Goal: Information Seeking & Learning: Check status

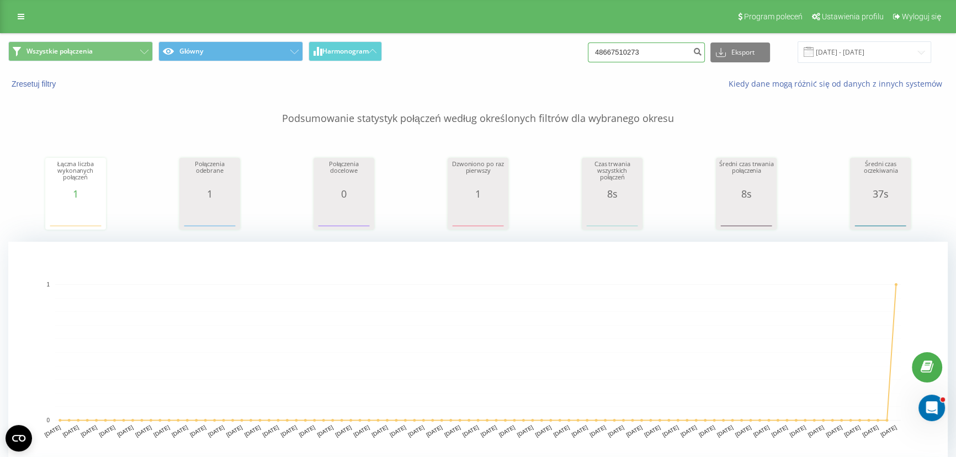
click at [676, 49] on input "48667510273" at bounding box center [646, 53] width 117 height 20
paste input "739196020"
type input "48739196020"
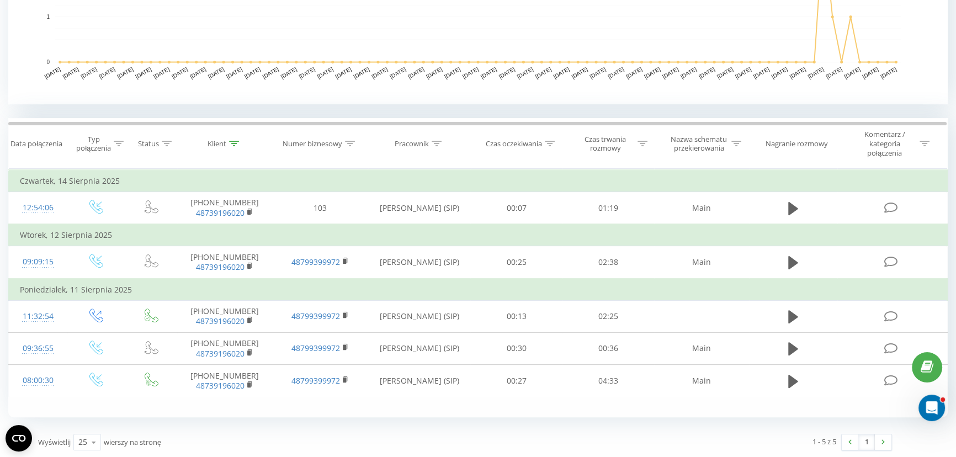
scroll to position [359, 0]
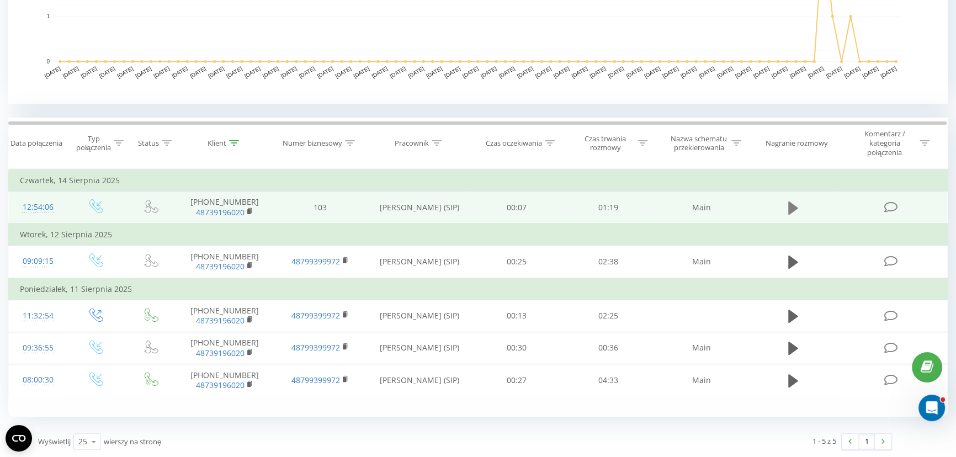
click at [795, 204] on icon at bounding box center [793, 207] width 10 height 13
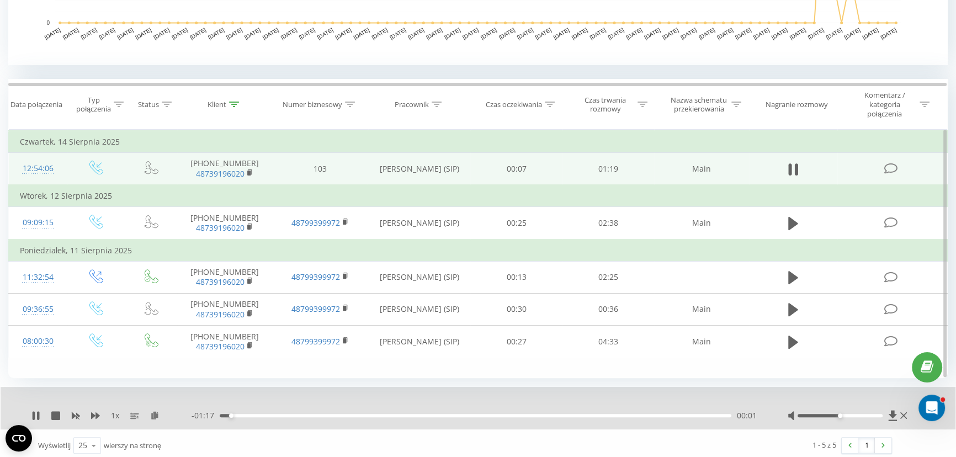
scroll to position [402, 0]
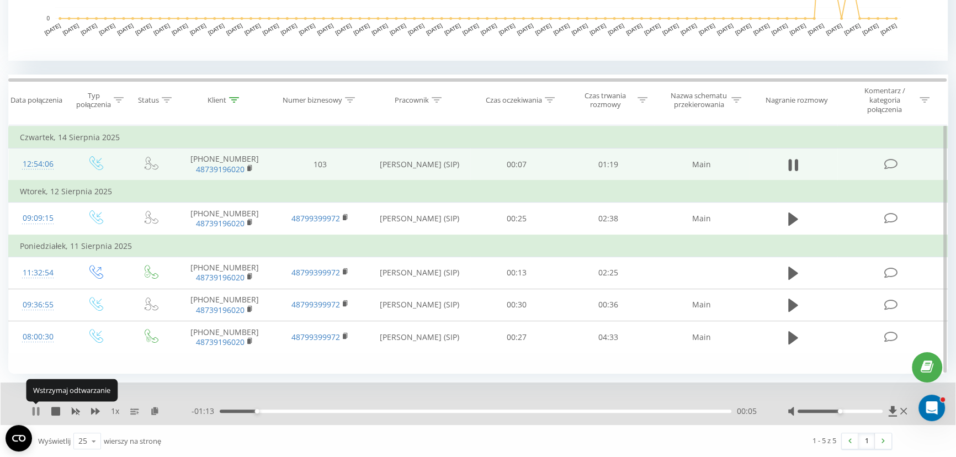
click at [37, 411] on icon at bounding box center [38, 411] width 2 height 9
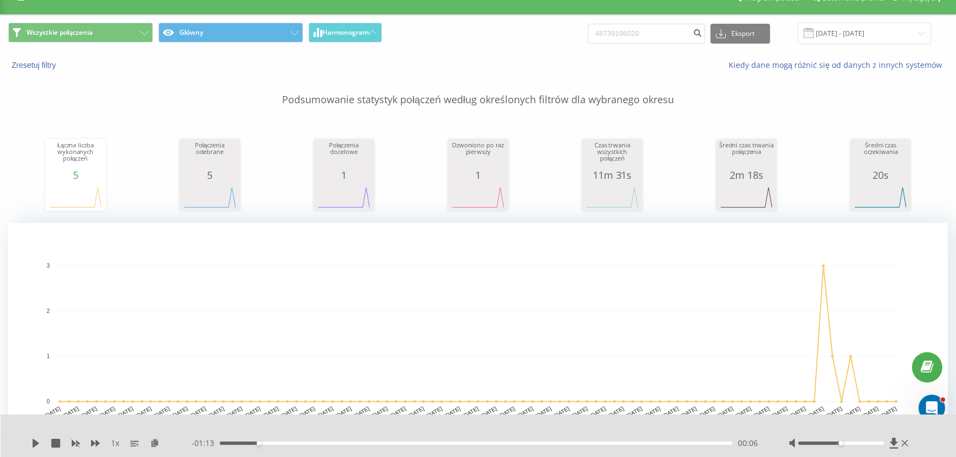
scroll to position [0, 0]
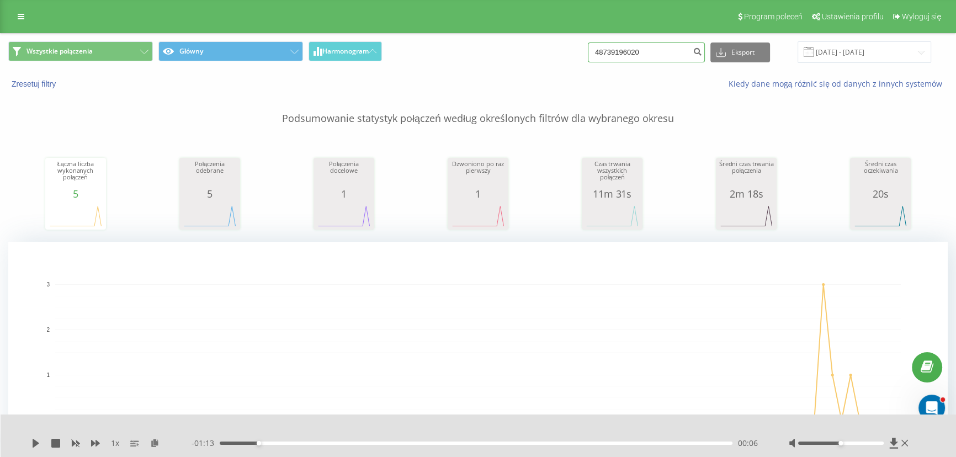
click at [654, 50] on input "48739196020" at bounding box center [646, 53] width 117 height 20
paste input "515318615"
type input "48515318615"
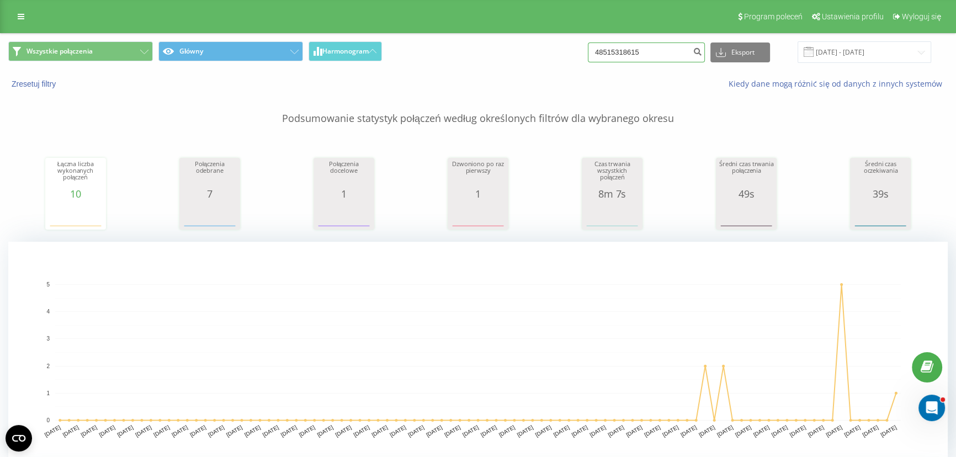
click at [659, 53] on input "48515318615" at bounding box center [646, 53] width 117 height 20
paste input "798994501"
type input "48798994501"
click at [667, 55] on input "48798994501" at bounding box center [646, 53] width 117 height 20
paste input "694444193"
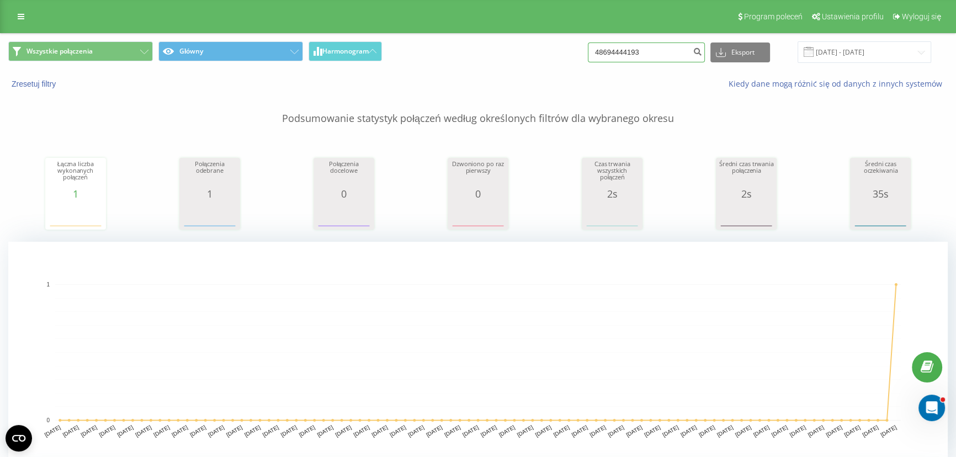
type input "48694444193"
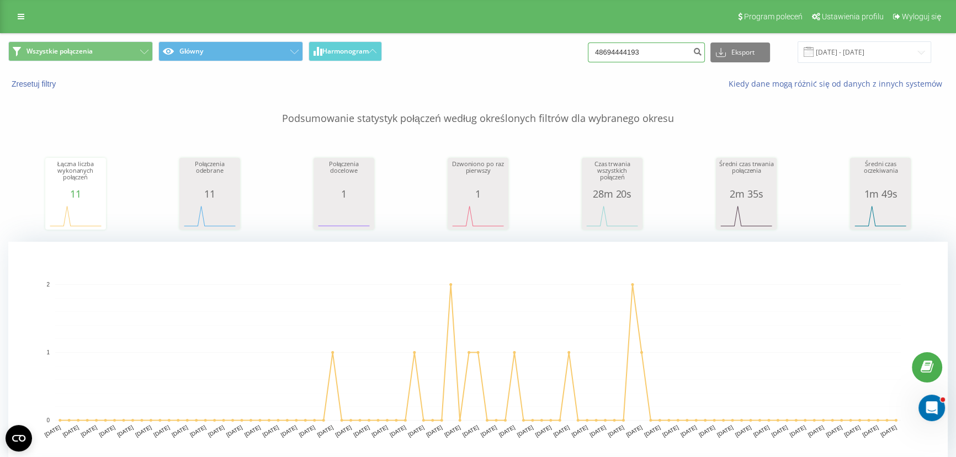
click at [661, 49] on input "48694444193" at bounding box center [646, 53] width 117 height 20
paste input "501122879"
type input "48501122879"
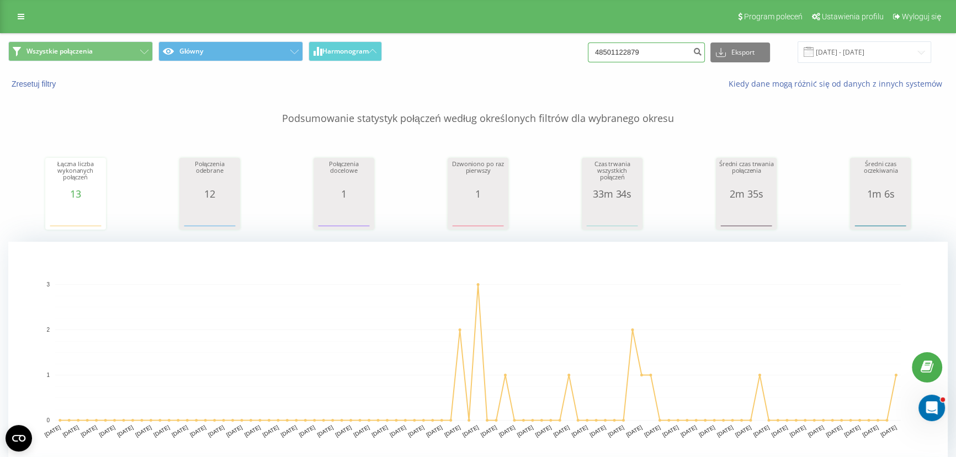
click at [679, 43] on input "48501122879" at bounding box center [646, 53] width 117 height 20
paste input "609356228"
type input "48609356228"
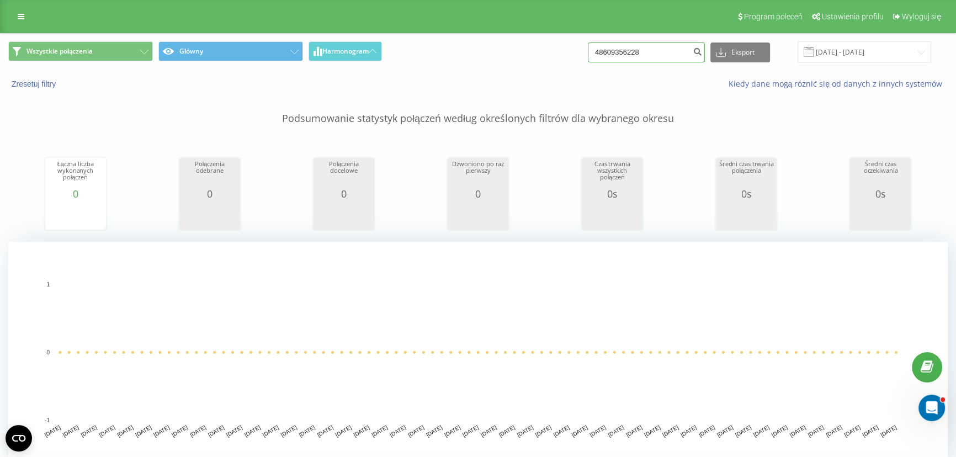
click at [662, 53] on input "48609356228" at bounding box center [646, 53] width 117 height 20
paste input "880667152"
type input "48880667152"
click at [647, 39] on div "Wszystkie połączenia Główny Harmonogram 48880667152 Eksport .csv .xls .xlsx 19.…" at bounding box center [478, 52] width 955 height 37
click at [650, 50] on input "48880667152" at bounding box center [646, 53] width 117 height 20
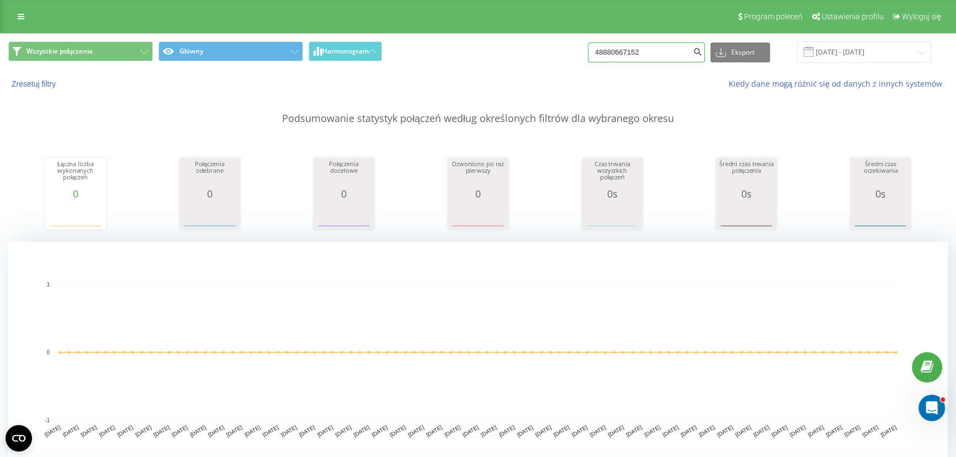
paste input "696448281"
type input "48696448281"
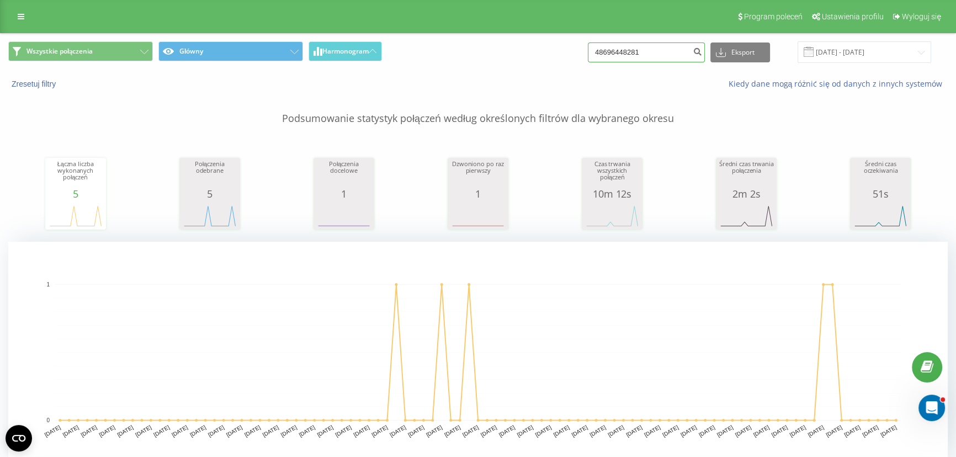
click at [654, 50] on input "48696448281" at bounding box center [646, 53] width 117 height 20
type input "507727950"
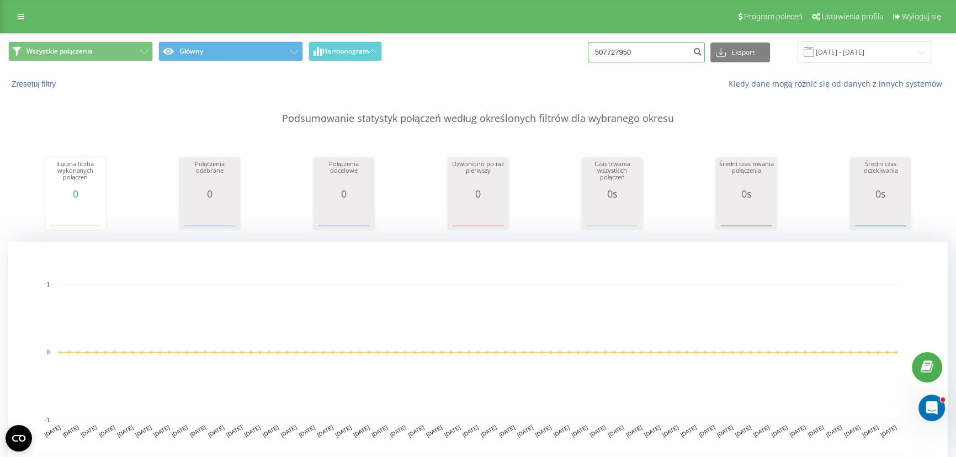
click at [660, 47] on input "507727950" at bounding box center [646, 53] width 117 height 20
paste input "48661965144"
type input "48661965144"
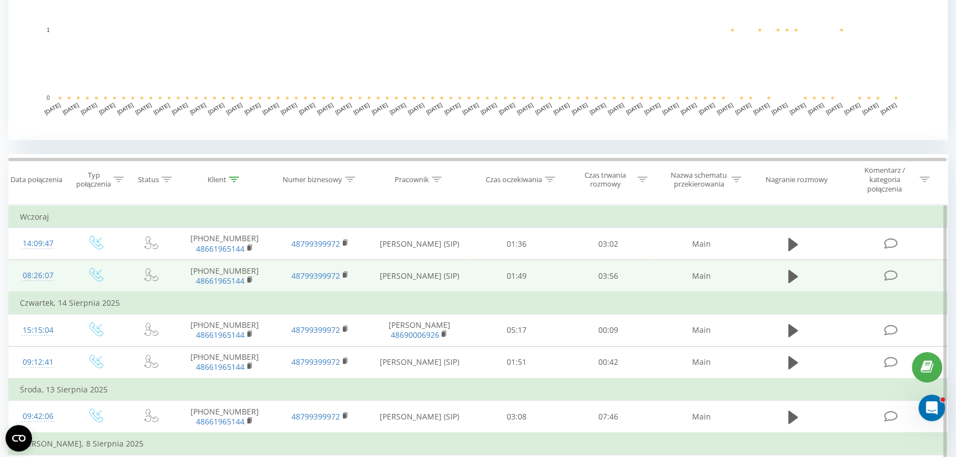
scroll to position [401, 0]
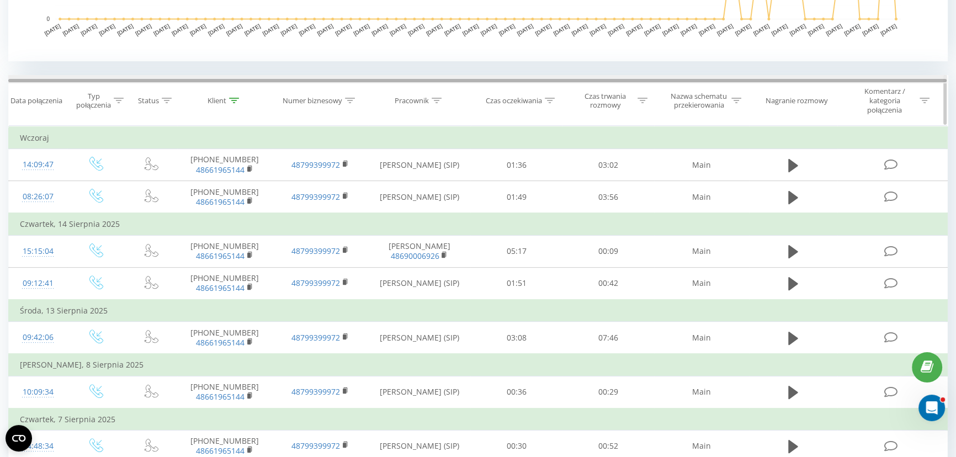
drag, startPoint x: 507, startPoint y: 79, endPoint x: 542, endPoint y: 82, distance: 34.8
click at [542, 82] on div at bounding box center [477, 80] width 938 height 3
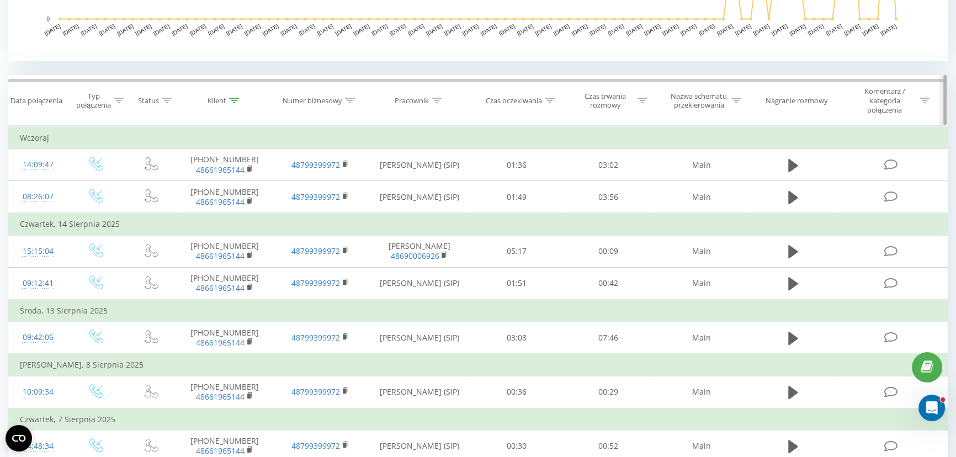
drag, startPoint x: 945, startPoint y: 92, endPoint x: 946, endPoint y: 98, distance: 5.5
click at [946, 98] on div at bounding box center [944, 100] width 3 height 50
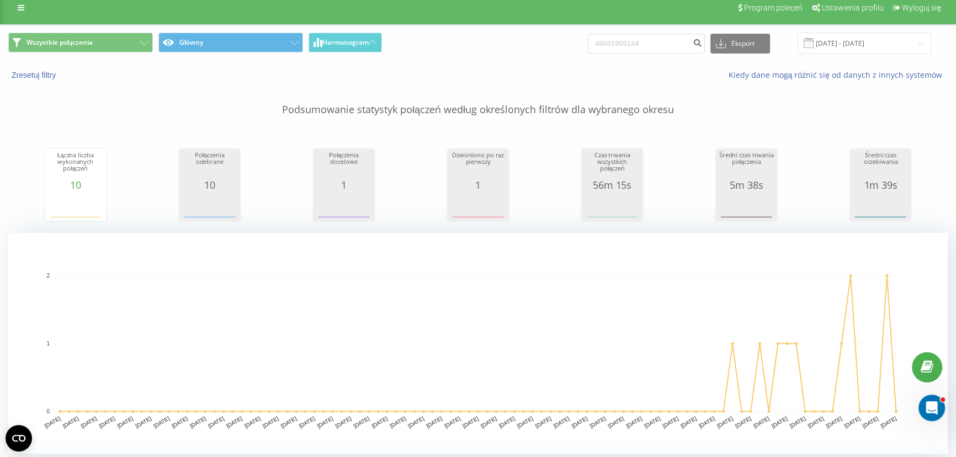
scroll to position [0, 0]
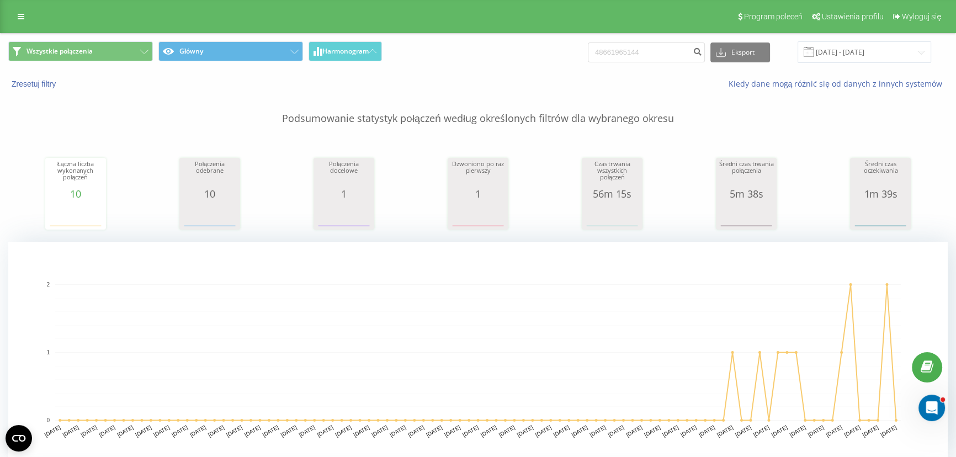
click at [555, 118] on p "Podsumowanie statystyk połączeń według określonych filtrów dla wybranego okresu" at bounding box center [478, 107] width 940 height 36
click at [544, 97] on p "Podsumowanie statystyk połączeń według określonych filtrów dla wybranego okresu" at bounding box center [478, 107] width 940 height 36
click at [507, 112] on p "Podsumowanie statystyk połączeń według określonych filtrów dla wybranego okresu" at bounding box center [478, 107] width 940 height 36
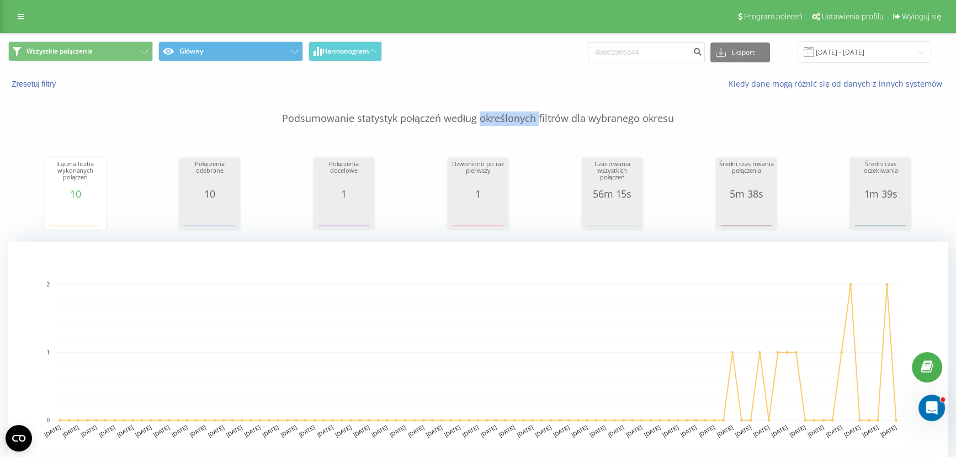
click at [501, 94] on p "Podsumowanie statystyk połączeń według określonych filtrów dla wybranego okresu" at bounding box center [478, 107] width 940 height 36
click at [460, 112] on p "Podsumowanie statystyk połączeń według określonych filtrów dla wybranego okresu" at bounding box center [478, 107] width 940 height 36
click at [473, 87] on div "Kiedy dane mogą różnić się od danych z innych systemów" at bounding box center [657, 83] width 597 height 11
